Goal: Task Accomplishment & Management: Manage account settings

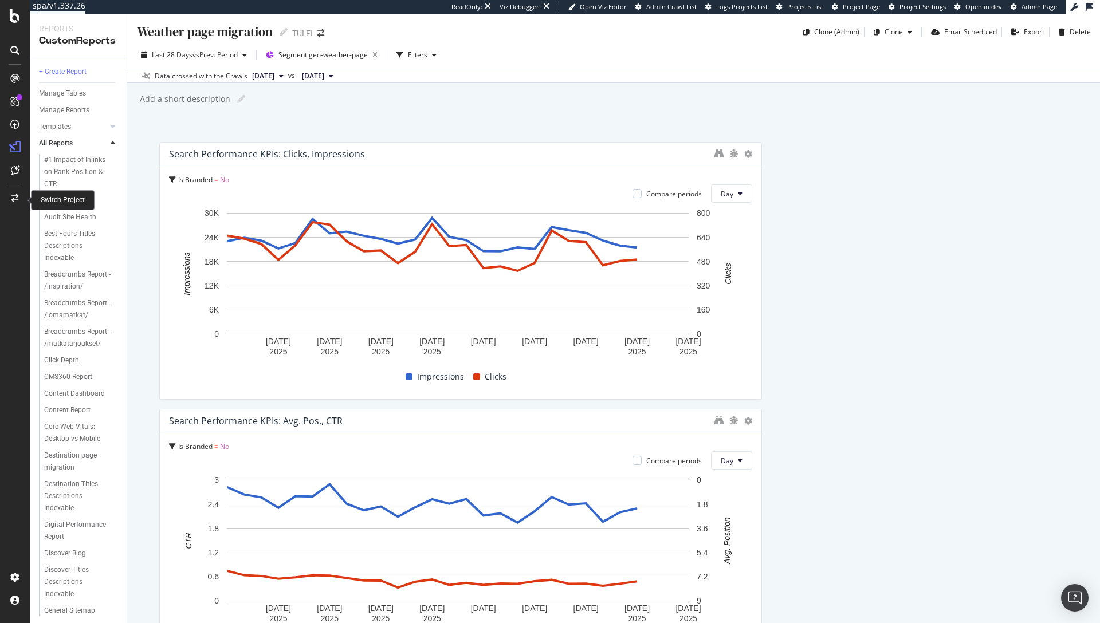
click at [12, 201] on icon at bounding box center [14, 198] width 7 height 8
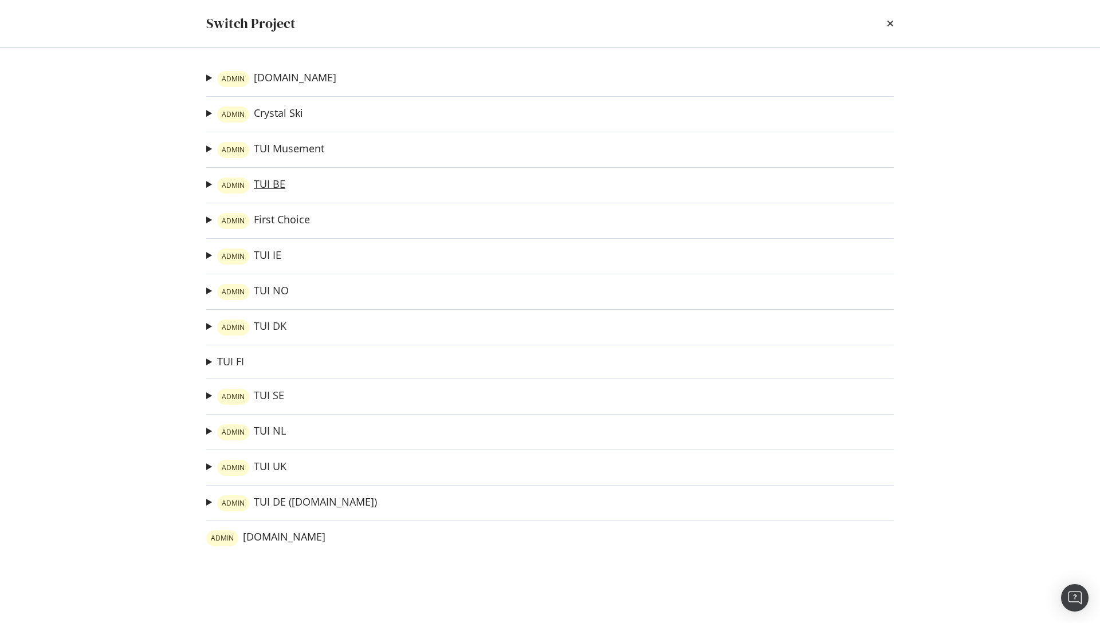
click at [253, 182] on link "ADMIN TUI BE" at bounding box center [251, 186] width 68 height 16
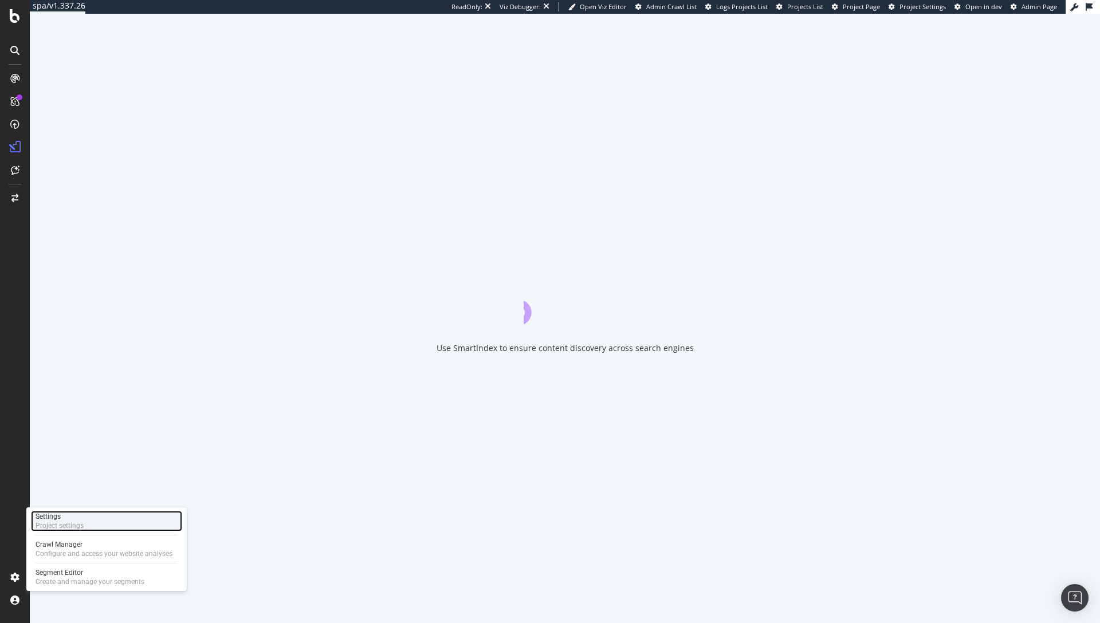
click at [90, 521] on div "Settings Project settings" at bounding box center [106, 521] width 151 height 21
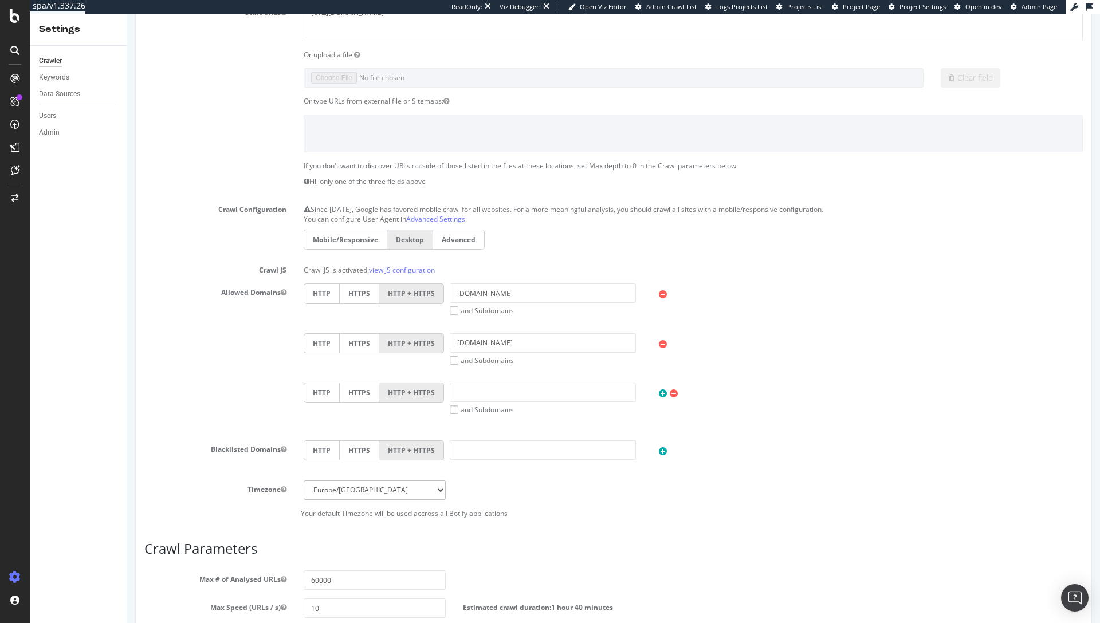
scroll to position [378, 0]
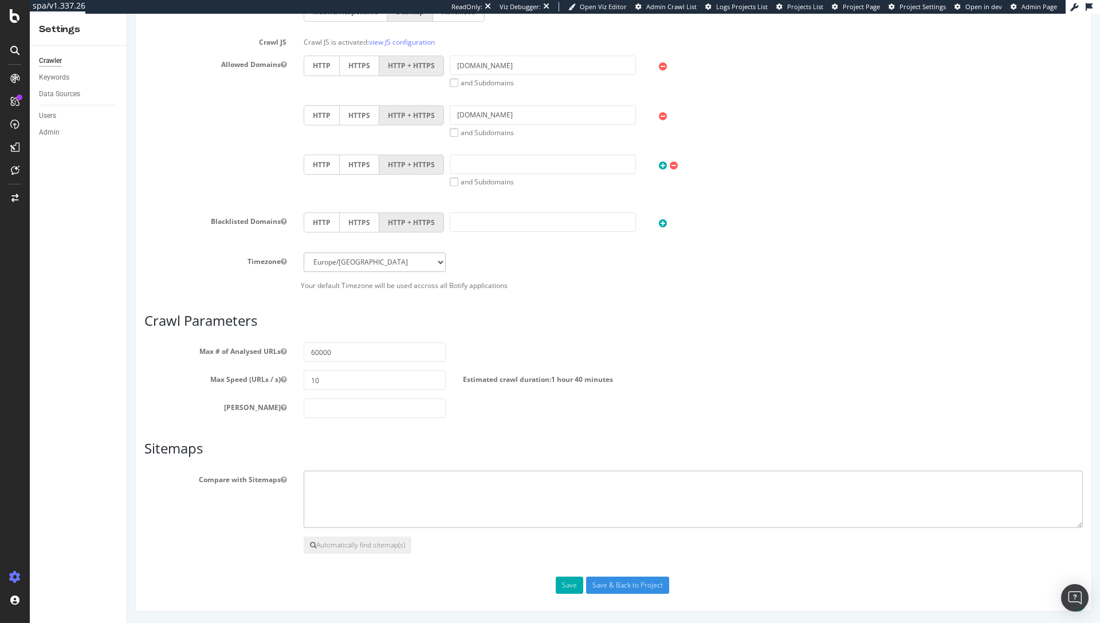
click at [433, 523] on textarea at bounding box center [693, 499] width 779 height 57
click at [353, 552] on button "Automatically find sitemap(s)" at bounding box center [358, 545] width 108 height 17
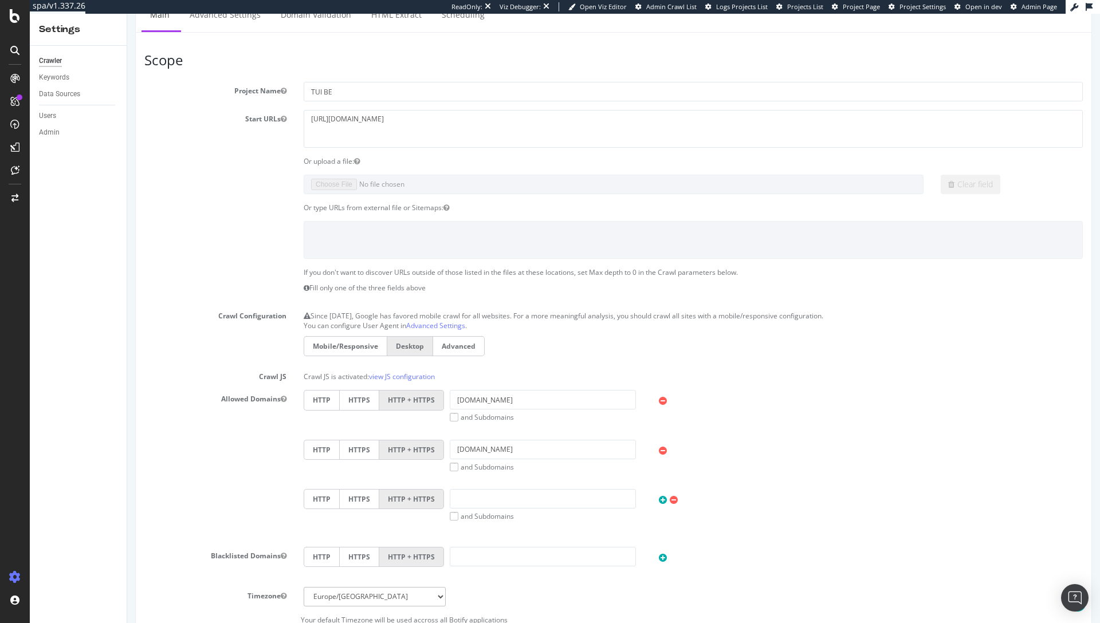
scroll to position [0, 0]
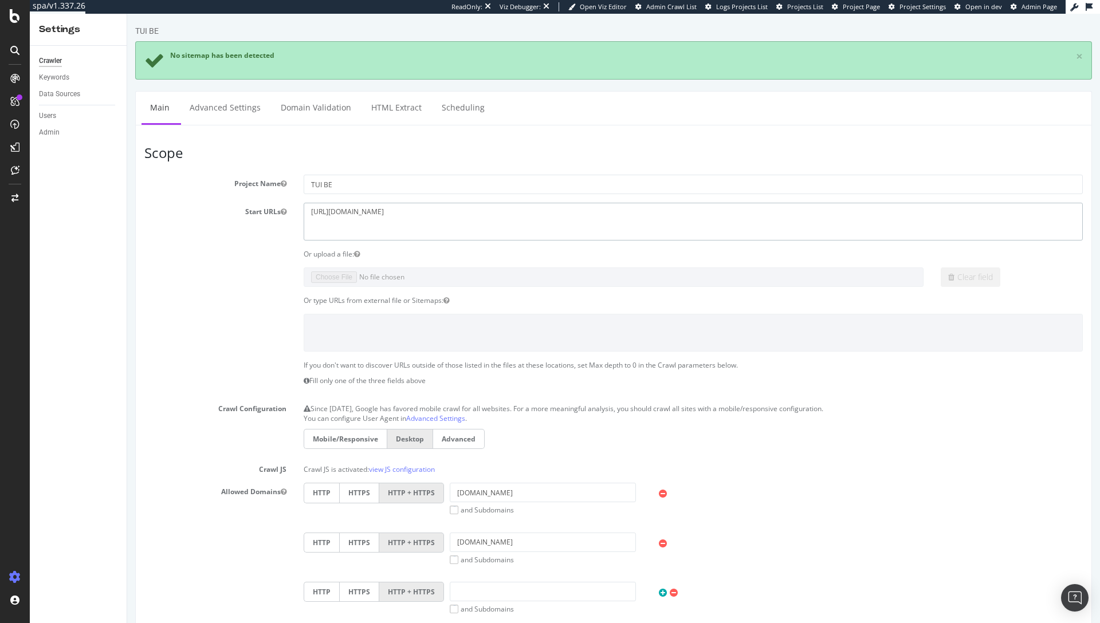
click at [390, 217] on textarea "https://www.tui.be/" at bounding box center [693, 221] width 779 height 37
drag, startPoint x: 390, startPoint y: 211, endPoint x: 262, endPoint y: 211, distance: 127.8
click at [262, 211] on div "Start URLs https://www.tui.be/" at bounding box center [614, 221] width 956 height 37
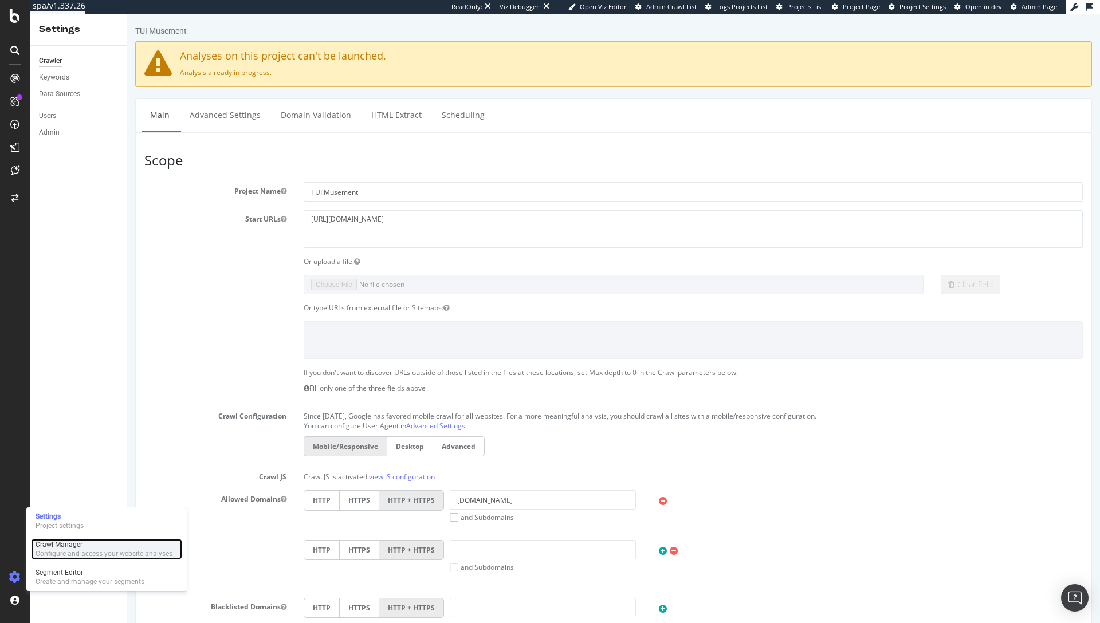
click at [69, 540] on div "Crawl Manager" at bounding box center [104, 544] width 137 height 9
